Goal: Task Accomplishment & Management: Manage account settings

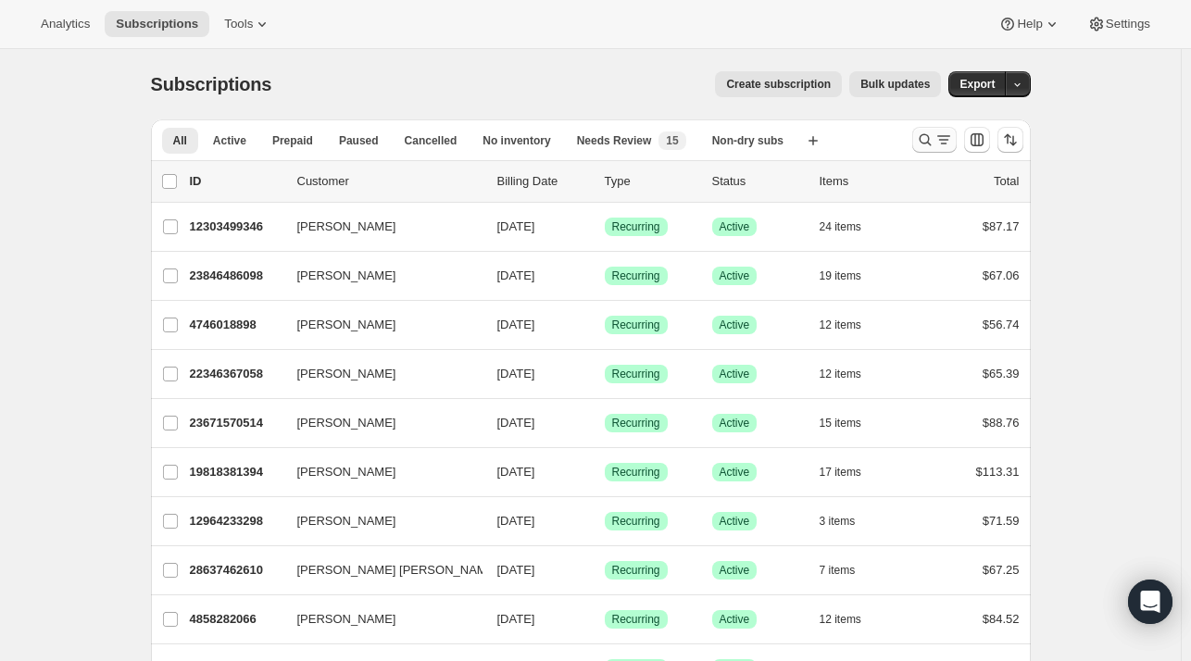
click at [926, 134] on icon "Search and filter results" at bounding box center [925, 140] width 19 height 19
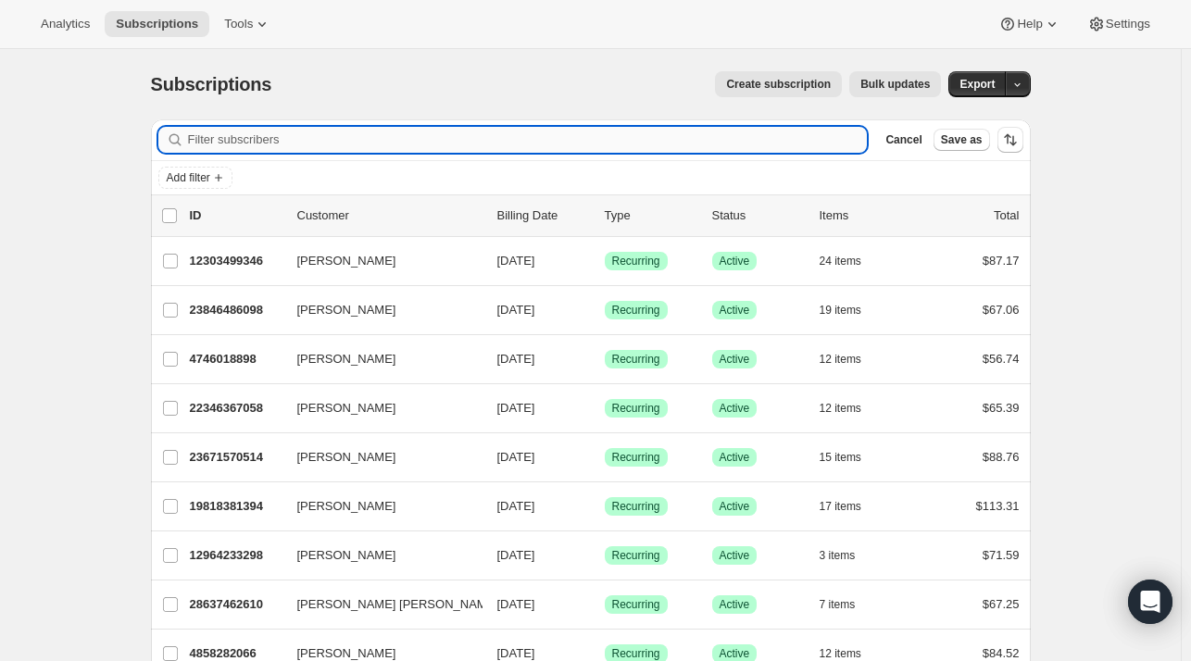
click at [258, 140] on input "Filter subscribers" at bounding box center [528, 140] width 680 height 26
paste input "[STREET_ADDRESS][PERSON_NAME][US_STATE]"
type input "[STREET_ADDRESS][PERSON_NAME][US_STATE]"
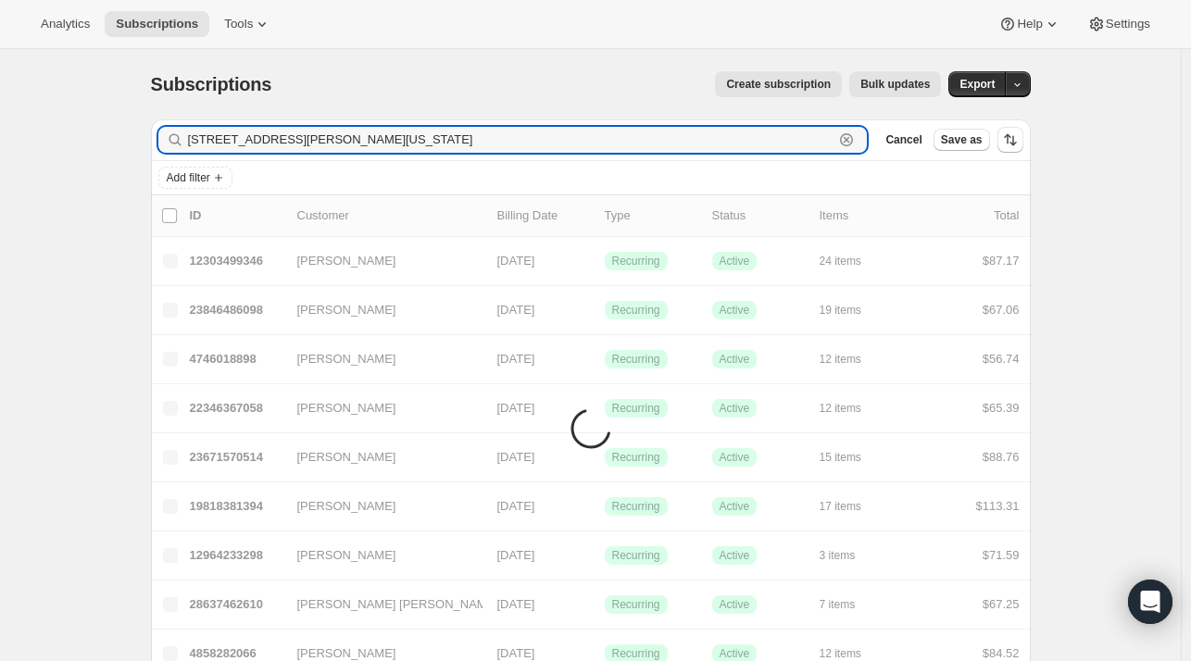
drag, startPoint x: 8, startPoint y: 181, endPoint x: -100, endPoint y: 190, distance: 108.7
click at [0, 190] on html "Analytics Subscriptions Tools Help Settings Skip to content Subscriptions. This…" at bounding box center [595, 330] width 1191 height 661
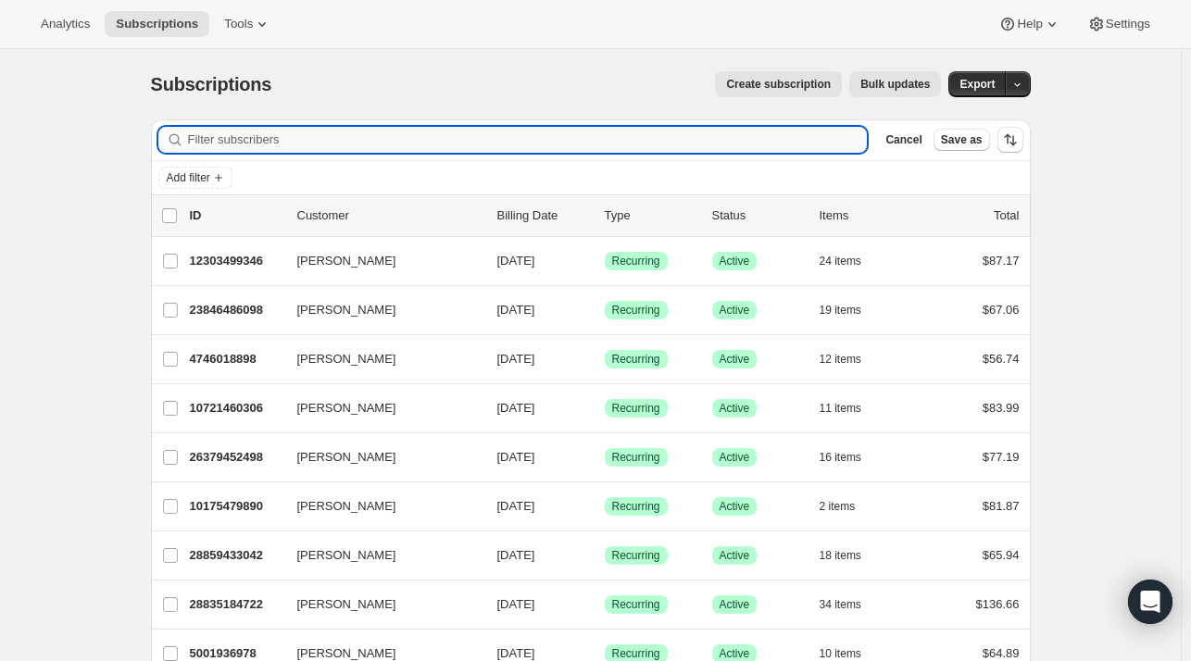
click at [457, 134] on input "Filter subscribers" at bounding box center [528, 140] width 680 height 26
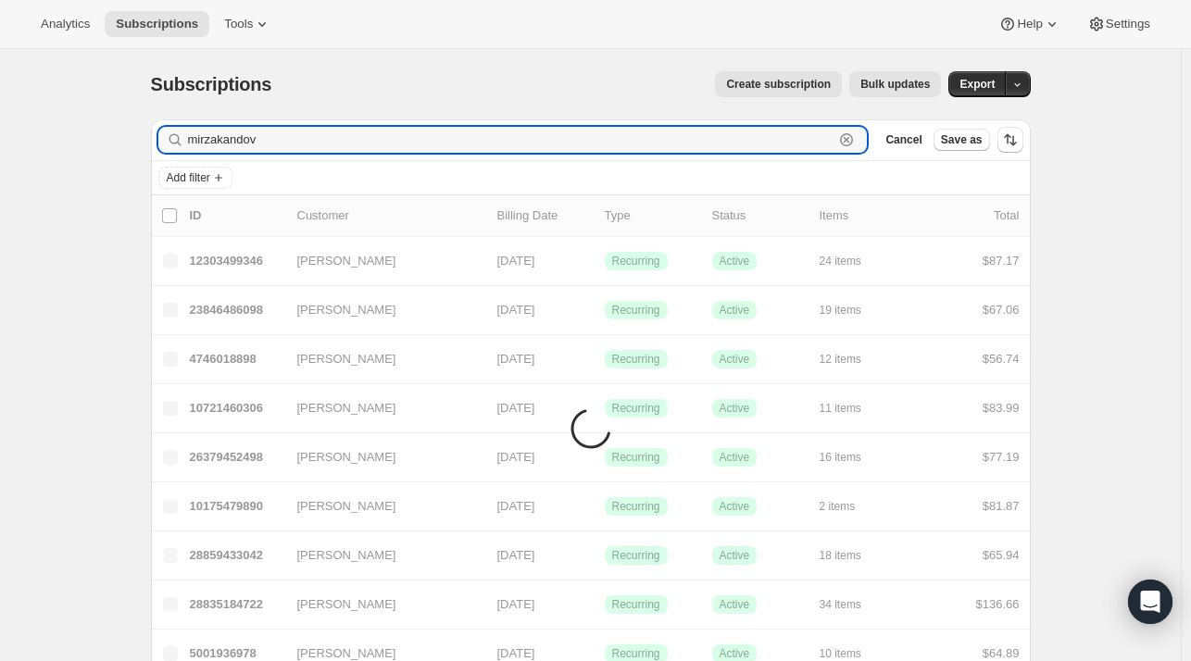
type input "mirzakandov"
click at [293, 138] on input "mirzakandov" at bounding box center [511, 140] width 646 height 26
drag, startPoint x: 278, startPoint y: 139, endPoint x: 158, endPoint y: 143, distance: 119.5
click at [158, 143] on div "Filter subscribers mirzakandov Clear Cancel Save as" at bounding box center [591, 139] width 880 height 41
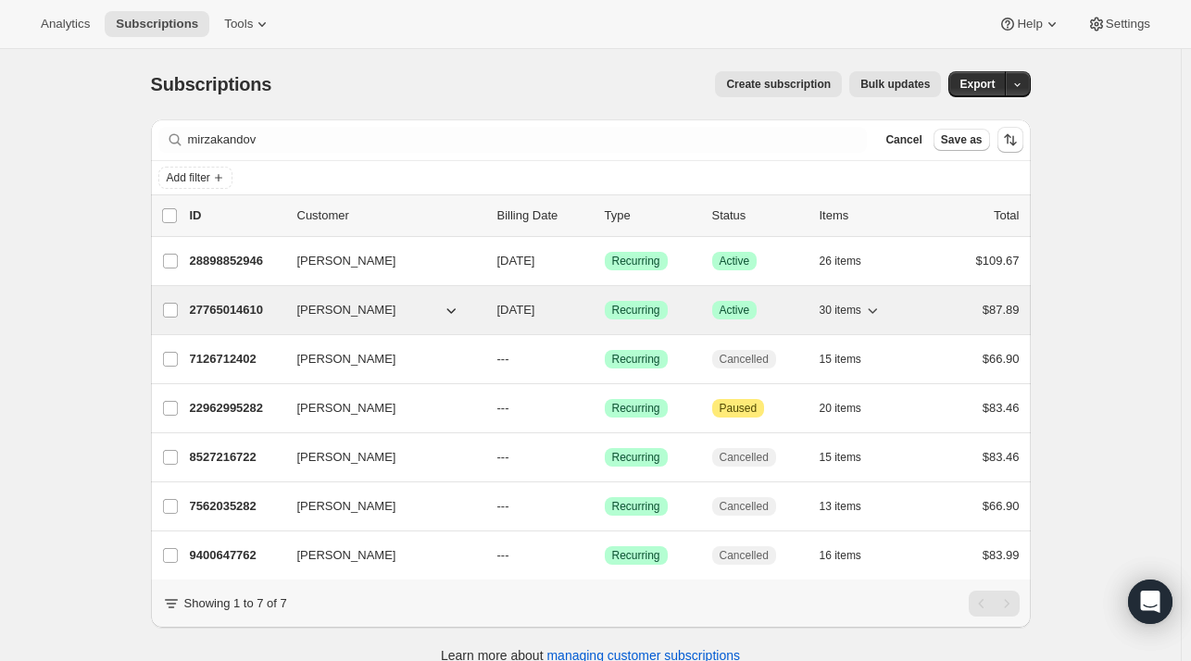
click at [288, 313] on div "27765014610 [PERSON_NAME] [DATE] Success Recurring Success Active 30 items $87.…" at bounding box center [605, 310] width 830 height 26
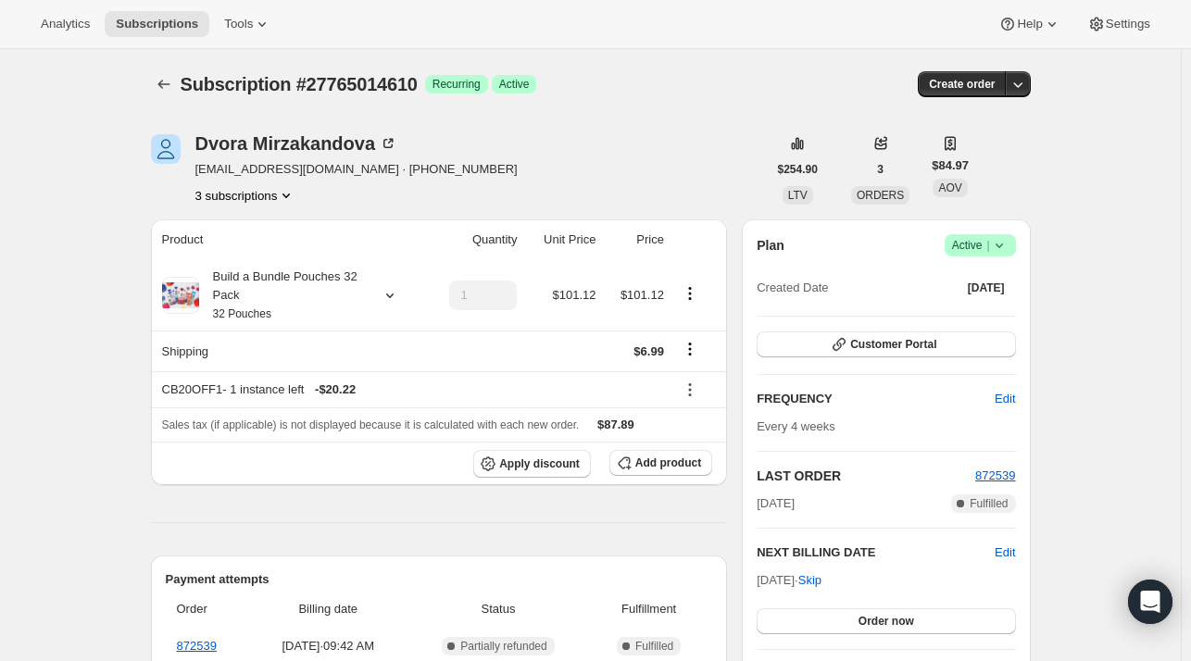
click at [207, 184] on div "[PERSON_NAME] [EMAIL_ADDRESS][DOMAIN_NAME] · [PHONE_NUMBER] 3 subscriptions" at bounding box center [356, 169] width 322 height 70
click at [252, 204] on button "3 subscriptions" at bounding box center [245, 195] width 101 height 19
click at [234, 231] on span "22962995282" at bounding box center [223, 229] width 74 height 14
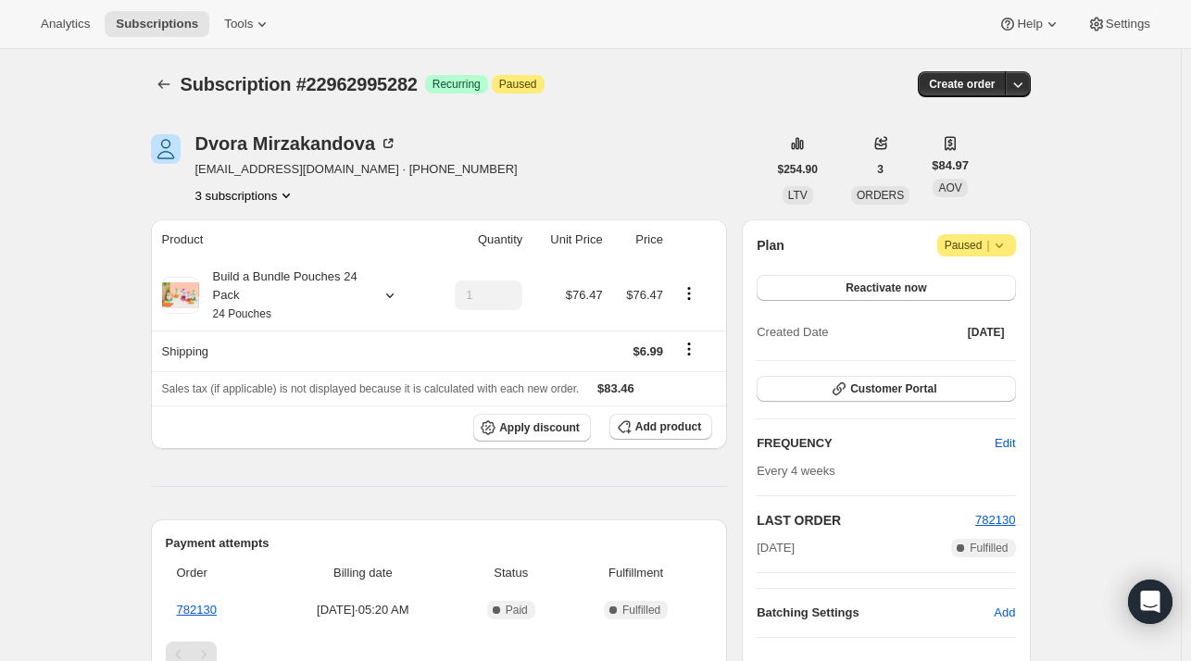
click at [227, 194] on button "3 subscriptions" at bounding box center [245, 195] width 101 height 19
click at [241, 288] on span "7126712402" at bounding box center [219, 292] width 67 height 14
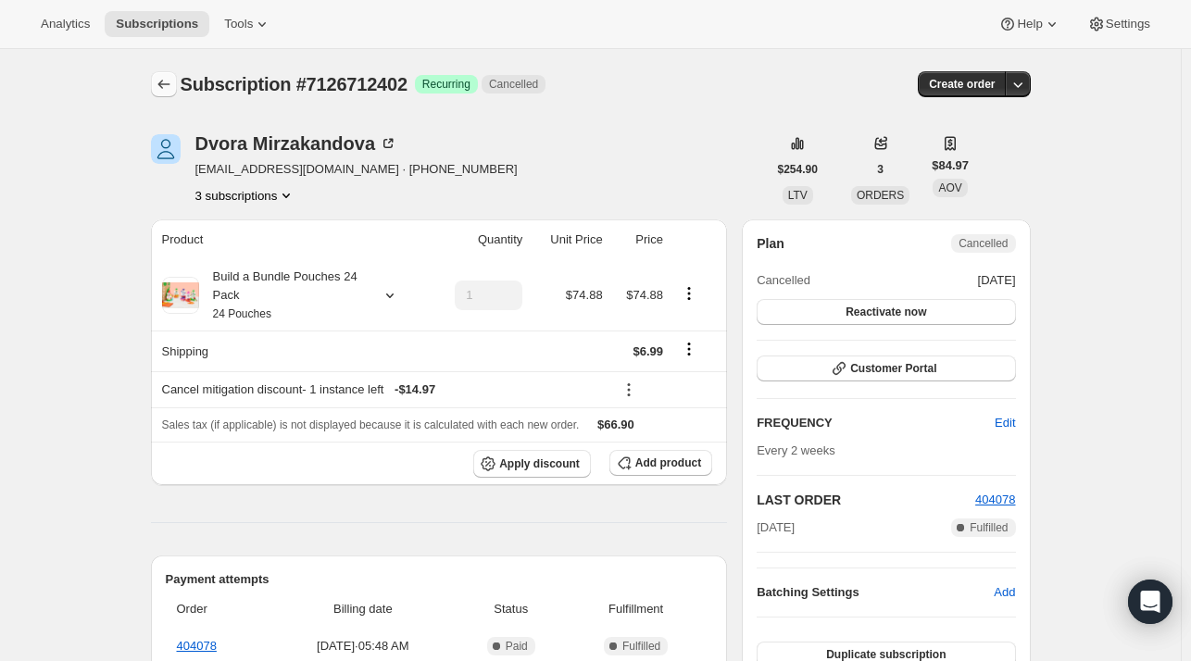
click at [163, 73] on button "Subscriptions" at bounding box center [164, 84] width 26 height 26
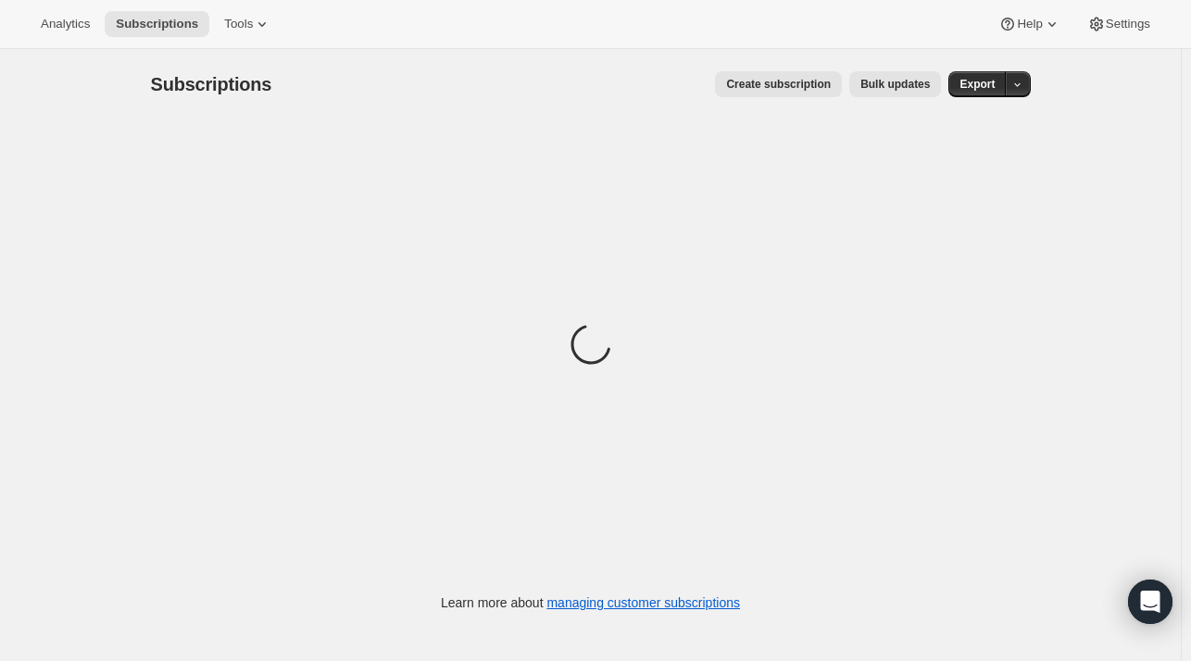
click at [248, 627] on div "Loading Learn more about managing customer subscriptions" at bounding box center [591, 374] width 880 height 511
